Goal: Register for event/course

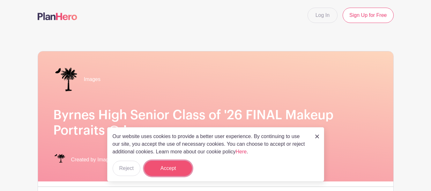
click at [159, 162] on button "Accept" at bounding box center [168, 168] width 48 height 15
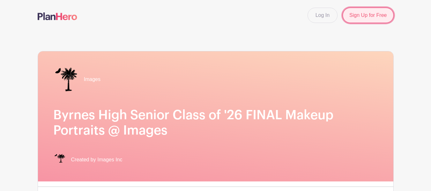
click at [366, 15] on link "Sign Up for Free" at bounding box center [368, 15] width 51 height 15
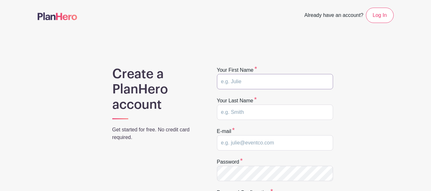
click at [227, 79] on input "text" at bounding box center [275, 81] width 116 height 15
type input "l"
type input "Lewis"
click at [273, 118] on input "text" at bounding box center [275, 112] width 116 height 15
type input "Amiji"
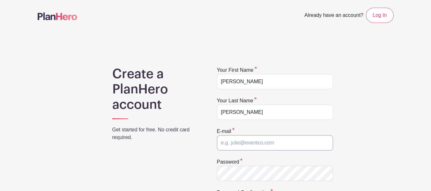
click at [278, 148] on input "email" at bounding box center [275, 142] width 116 height 15
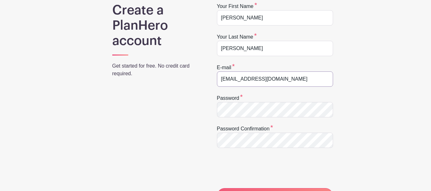
click at [277, 78] on input "Alewis927@d5live.net" at bounding box center [275, 78] width 116 height 15
type input "A"
type input "majioyoung84@gmail.com"
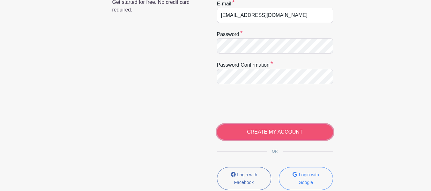
click at [263, 129] on input "CREATE MY ACCOUNT" at bounding box center [275, 131] width 116 height 15
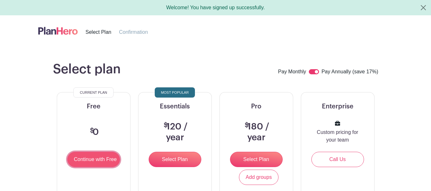
click at [94, 159] on input "Continue with Free" at bounding box center [93, 159] width 53 height 15
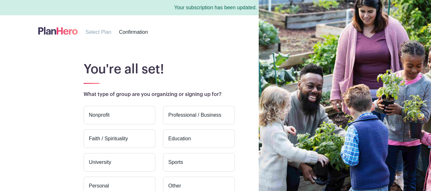
scroll to position [75, 0]
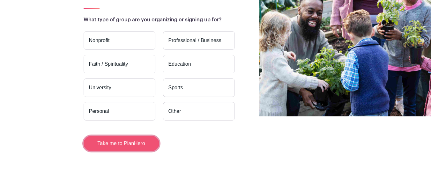
click at [142, 146] on button "Take me to PlanHero" at bounding box center [122, 143] width 76 height 15
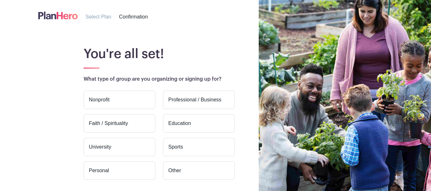
scroll to position [32, 0]
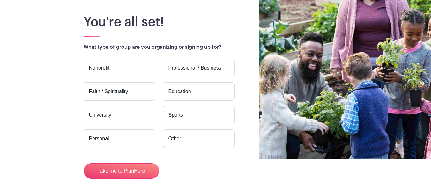
click at [175, 95] on label "Education" at bounding box center [199, 91] width 72 height 19
click at [0, 0] on input "Education" at bounding box center [0, 0] width 0 height 0
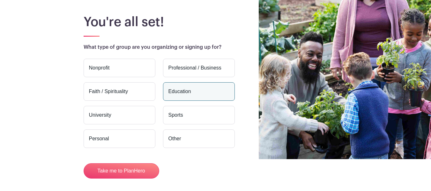
click at [183, 90] on label "Education" at bounding box center [199, 91] width 72 height 19
click at [0, 0] on input "Education" at bounding box center [0, 0] width 0 height 0
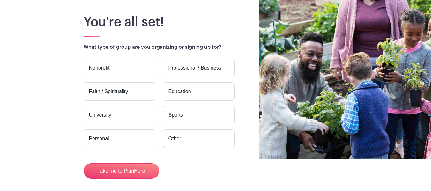
click at [195, 89] on label "Education" at bounding box center [199, 91] width 72 height 19
click at [0, 0] on input "Education" at bounding box center [0, 0] width 0 height 0
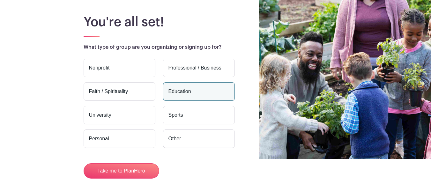
click at [195, 89] on label "Education" at bounding box center [199, 91] width 72 height 19
click at [0, 0] on input "Education" at bounding box center [0, 0] width 0 height 0
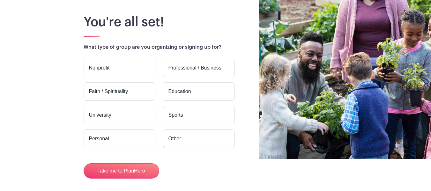
click at [195, 89] on label "Education" at bounding box center [199, 91] width 72 height 19
click at [0, 0] on input "Education" at bounding box center [0, 0] width 0 height 0
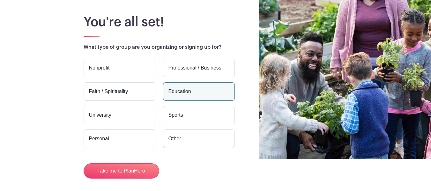
scroll to position [59, 0]
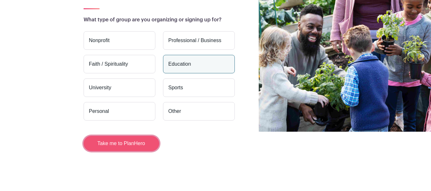
click at [132, 138] on button "Take me to PlanHero" at bounding box center [122, 143] width 76 height 15
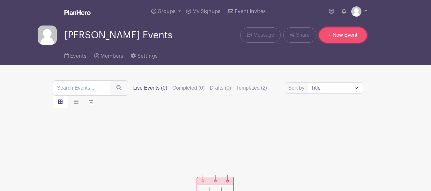
click at [338, 34] on link "+ New Event" at bounding box center [343, 34] width 48 height 15
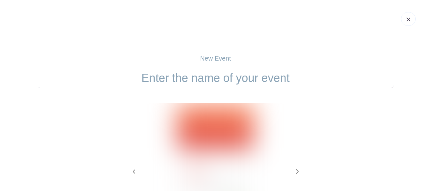
click at [188, 90] on form "Previous Next" at bounding box center [216, 173] width 356 height 211
click at [200, 72] on input "text" at bounding box center [216, 78] width 356 height 20
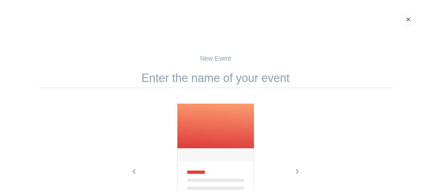
click at [414, 23] on header at bounding box center [215, 19] width 431 height 38
click at [413, 17] on link at bounding box center [408, 19] width 15 height 14
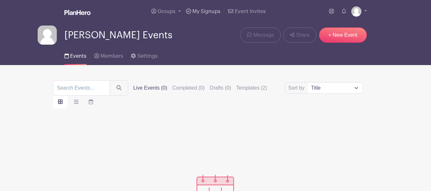
click at [198, 10] on span "My Signups" at bounding box center [206, 11] width 28 height 5
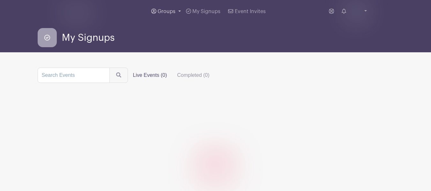
click at [164, 12] on span "Groups" at bounding box center [167, 11] width 18 height 5
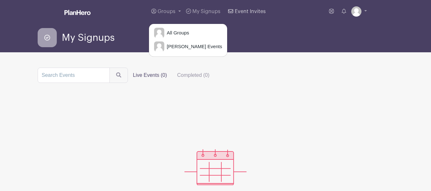
click at [252, 7] on link "Event Invites" at bounding box center [247, 11] width 42 height 23
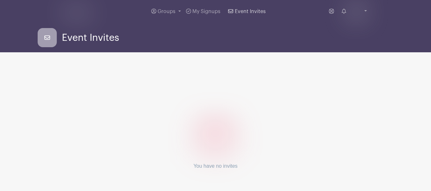
click at [244, 11] on span "Event Invites" at bounding box center [250, 11] width 31 height 5
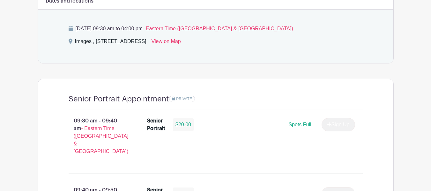
scroll to position [447, 0]
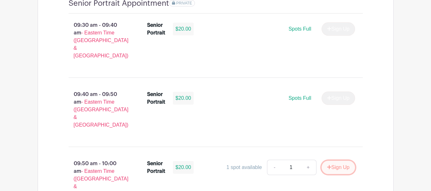
click at [344, 161] on button "Sign Up" at bounding box center [339, 167] width 34 height 13
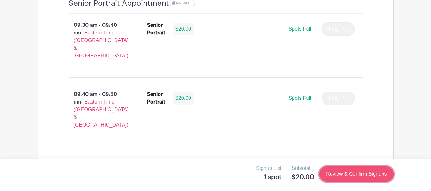
click at [341, 173] on link "Review & Confirm Signups" at bounding box center [356, 174] width 74 height 15
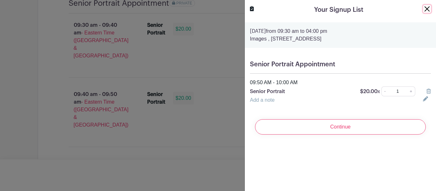
click at [425, 7] on button "Close" at bounding box center [427, 9] width 8 height 8
